Goal: Task Accomplishment & Management: Complete application form

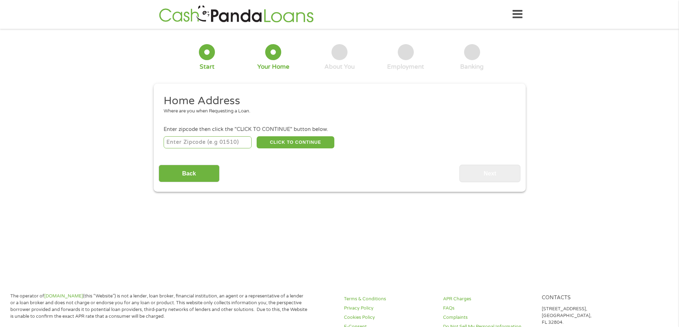
click at [194, 140] on input "number" at bounding box center [208, 142] width 88 height 12
type input "08527"
click at [282, 143] on button "CLICK TO CONTINUE" at bounding box center [296, 142] width 78 height 12
type input "08527"
type input "[PERSON_NAME]"
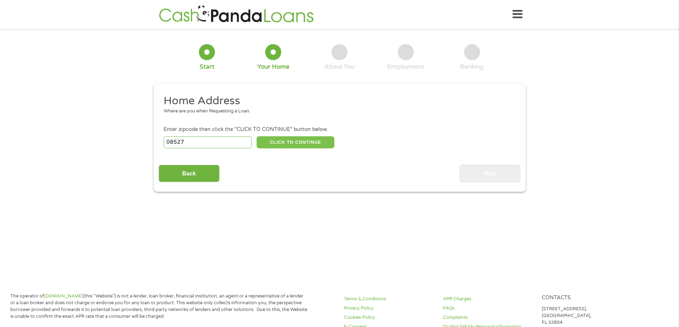
select select "[US_STATE]"
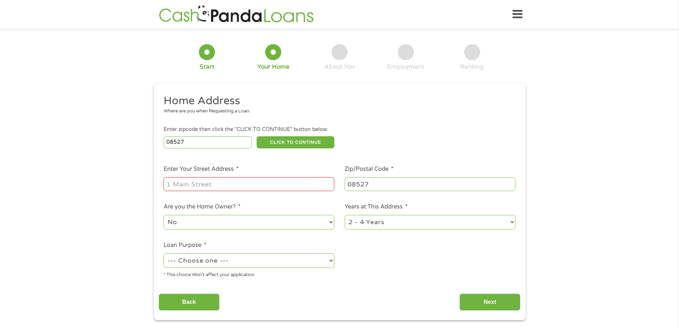
click at [222, 181] on input "Enter Your Street Address *" at bounding box center [249, 184] width 171 height 14
type input "37 HIBISCUS PL"
click at [226, 220] on select "No Yes" at bounding box center [249, 222] width 171 height 15
select select "yes"
click at [164, 215] on select "No Yes" at bounding box center [249, 222] width 171 height 15
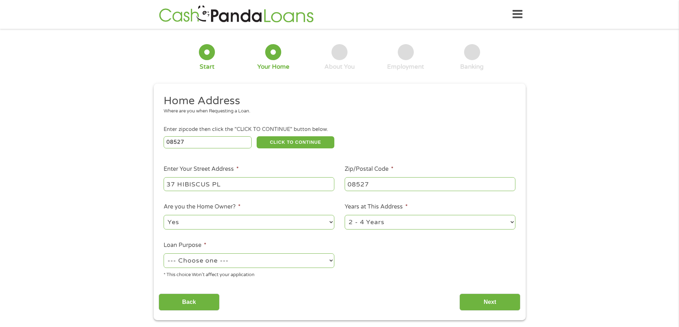
click at [235, 259] on select "--- Choose one --- Pay Bills Debt Consolidation Home Improvement Major Purchase…" at bounding box center [249, 261] width 171 height 15
select select "other"
click at [164, 254] on select "--- Choose one --- Pay Bills Debt Consolidation Home Improvement Major Purchase…" at bounding box center [249, 261] width 171 height 15
click at [410, 222] on select "1 Year or less 1 - 2 Years 2 - 4 Years Over 4 Years" at bounding box center [430, 222] width 171 height 15
select select "60months"
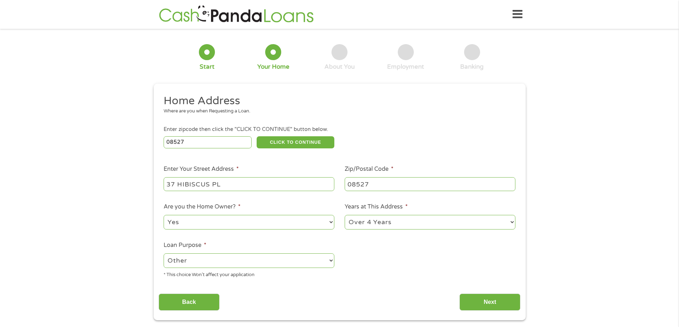
click at [345, 215] on select "1 Year or less 1 - 2 Years 2 - 4 Years Over 4 Years" at bounding box center [430, 222] width 171 height 15
click at [472, 299] on input "Next" at bounding box center [489, 302] width 61 height 17
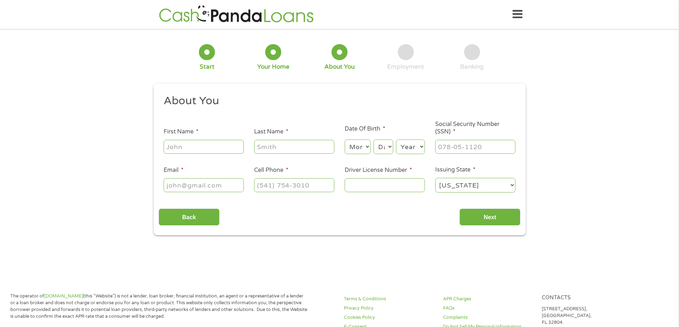
scroll to position [3, 3]
click at [201, 141] on input "First Name *" at bounding box center [204, 147] width 80 height 14
type input "[PERSON_NAME]"
click at [365, 147] on select "Month 1 2 3 4 5 6 7 8 9 10 11 12" at bounding box center [358, 147] width 26 height 15
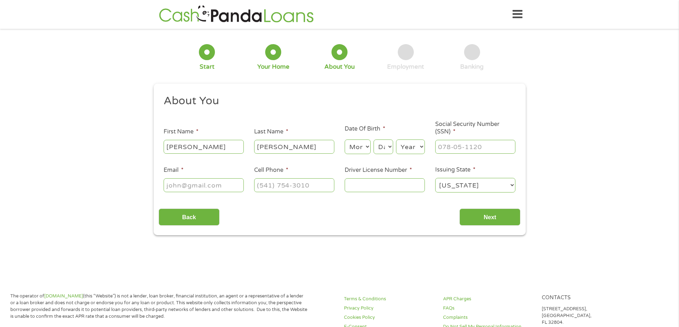
select select "8"
click at [345, 140] on select "Month 1 2 3 4 5 6 7 8 9 10 11 12" at bounding box center [358, 147] width 26 height 15
click at [390, 146] on select "Day 1 2 3 4 5 6 7 8 9 10 11 12 13 14 15 16 17 18 19 20 21 22 23 24 25 26 27 28 …" at bounding box center [382, 147] width 19 height 15
select select "13"
click at [373, 140] on select "Day 1 2 3 4 5 6 7 8 9 10 11 12 13 14 15 16 17 18 19 20 21 22 23 24 25 26 27 28 …" at bounding box center [382, 147] width 19 height 15
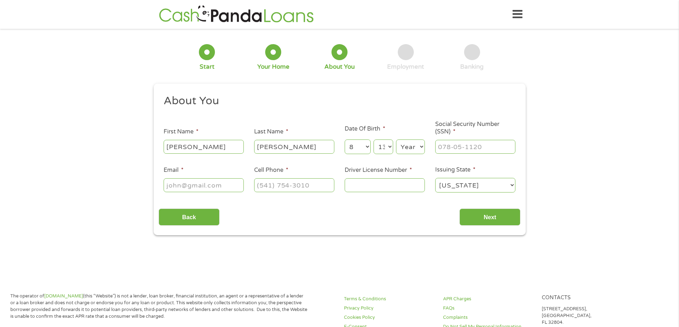
click at [415, 148] on select "Year [DATE] 2006 2005 2004 2003 2002 2001 2000 1999 1998 1997 1996 1995 1994 19…" at bounding box center [410, 147] width 29 height 15
select select "1966"
click at [396, 140] on select "Year [DATE] 2006 2005 2004 2003 2002 2001 2000 1999 1998 1997 1996 1995 1994 19…" at bounding box center [410, 147] width 29 height 15
click at [442, 148] on input "___-__-____" at bounding box center [475, 147] width 80 height 14
type input "125-58-2787"
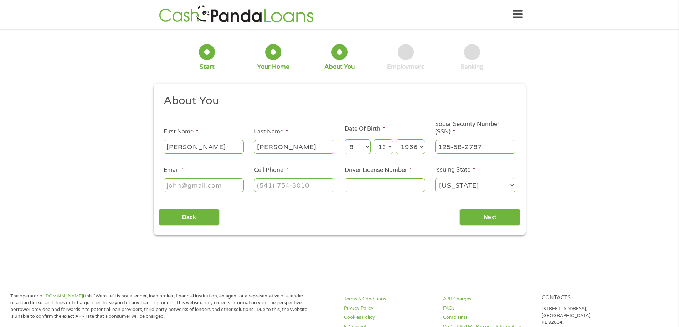
click at [234, 186] on input "Email *" at bounding box center [204, 186] width 80 height 14
type input "[EMAIL_ADDRESS][DOMAIN_NAME]"
click at [272, 182] on input "(___) ___-____" at bounding box center [294, 186] width 80 height 14
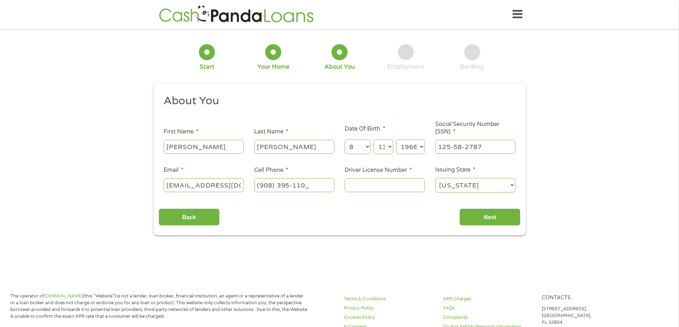
type input "[PHONE_NUMBER]"
click at [356, 186] on input "Driver License Number *" at bounding box center [385, 186] width 80 height 14
type input "M43735470058665"
click at [469, 216] on input "Next" at bounding box center [489, 217] width 61 height 17
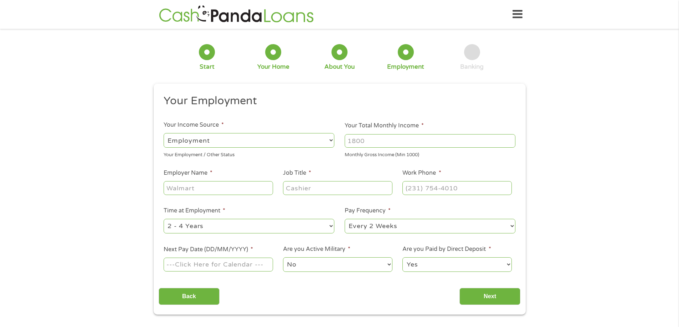
scroll to position [3, 3]
click at [329, 140] on select "--- Choose one --- Employment [DEMOGRAPHIC_DATA] Benefits" at bounding box center [249, 140] width 171 height 15
select select "benefits"
click at [164, 133] on select "--- Choose one --- Employment [DEMOGRAPHIC_DATA] Benefits" at bounding box center [249, 140] width 171 height 15
type input "Other"
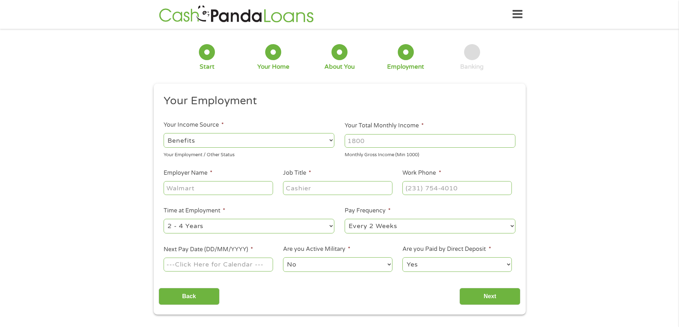
type input "[PHONE_NUMBER]"
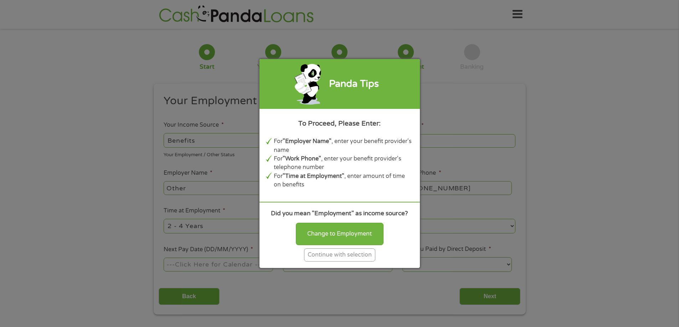
click at [341, 255] on div "Continue with selection" at bounding box center [339, 255] width 71 height 13
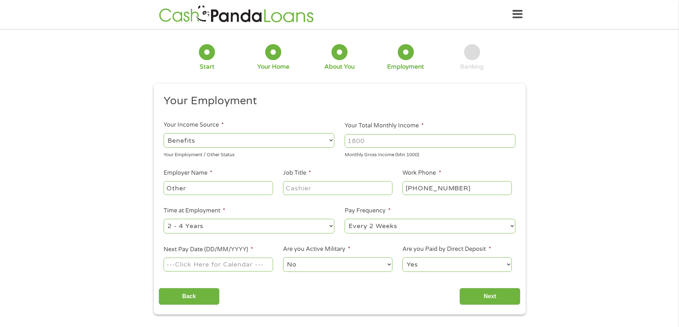
drag, startPoint x: 369, startPoint y: 142, endPoint x: 337, endPoint y: 144, distance: 32.5
click at [337, 144] on ul "Your Employment Your Income Source * --- Choose one --- Employment [DEMOGRAPHIC…" at bounding box center [340, 186] width 362 height 185
type input "2020"
click at [233, 186] on input "Other" at bounding box center [218, 188] width 109 height 14
type input "O"
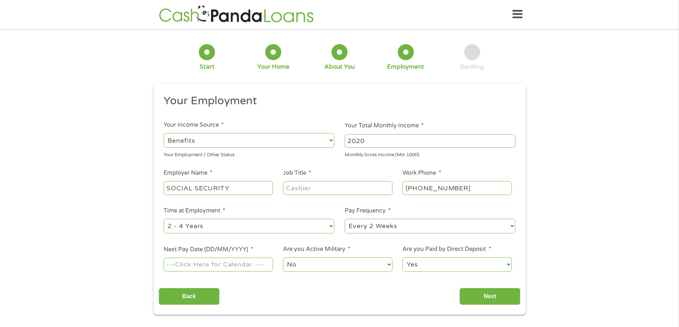
type input "SOCIAL SECURITY"
click at [508, 223] on select "--- Choose one --- Every 2 Weeks Every Week Monthly Semi-Monthly" at bounding box center [430, 226] width 171 height 15
select select "monthly"
click at [345, 219] on select "--- Choose one --- Every 2 Weeks Every Week Monthly Semi-Monthly" at bounding box center [430, 226] width 171 height 15
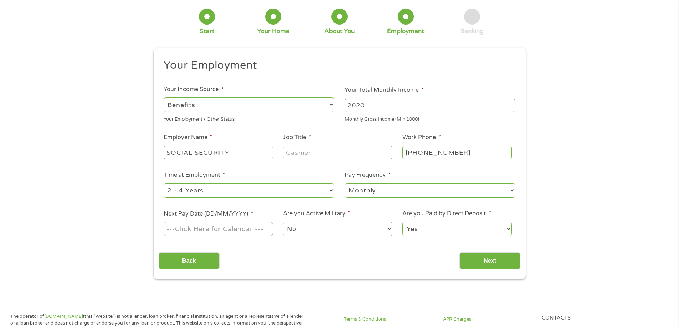
scroll to position [47, 0]
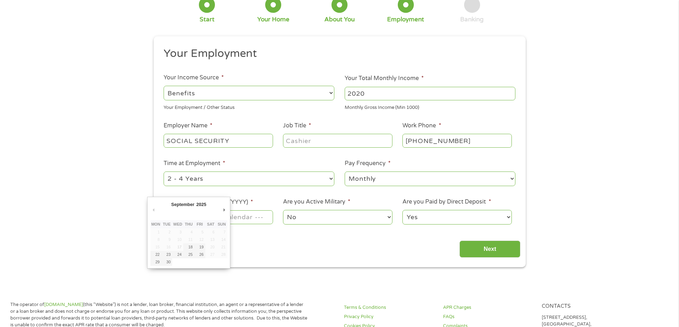
click at [216, 218] on input "Next Pay Date (DD/MM/YYYY) *" at bounding box center [218, 218] width 109 height 14
type input "[DATE]"
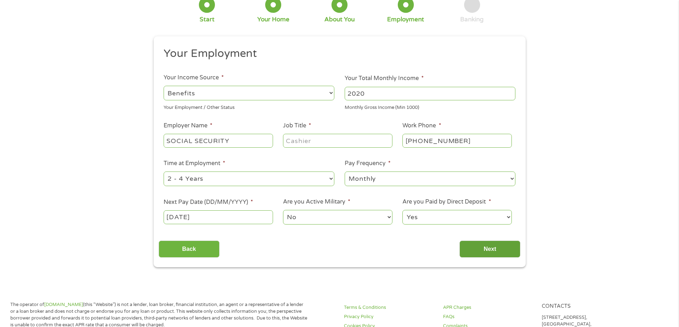
click at [480, 249] on input "Next" at bounding box center [489, 249] width 61 height 17
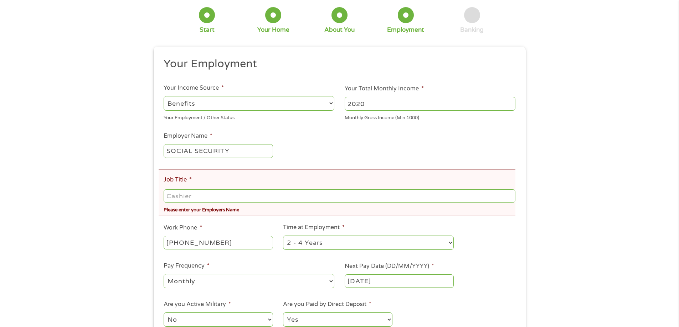
scroll to position [71, 0]
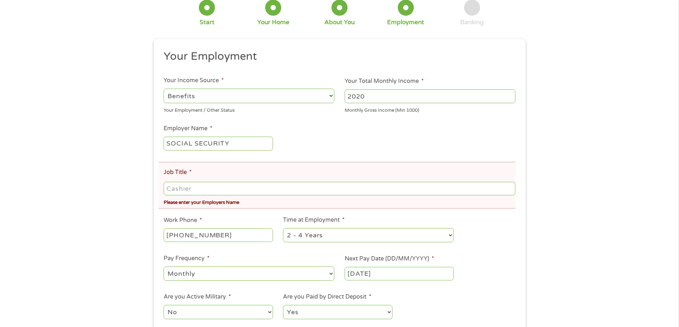
click at [224, 186] on input "Job Title *" at bounding box center [339, 189] width 351 height 14
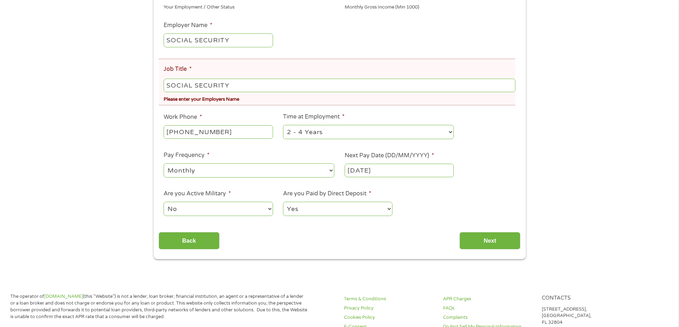
scroll to position [190, 0]
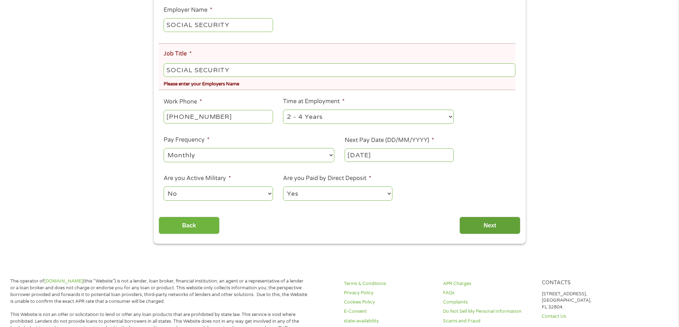
type input "SOCIAL SECURITY"
click at [479, 228] on input "Next" at bounding box center [489, 225] width 61 height 17
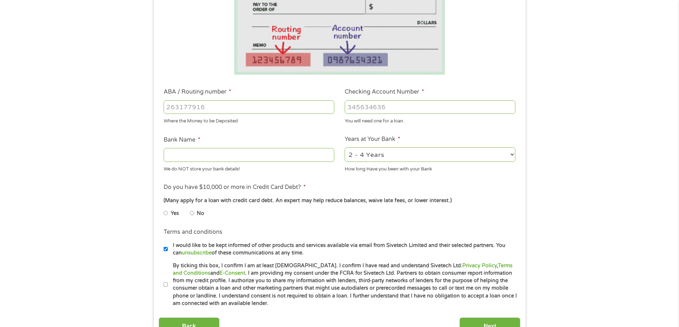
scroll to position [166, 0]
